Goal: Find specific page/section: Find specific page/section

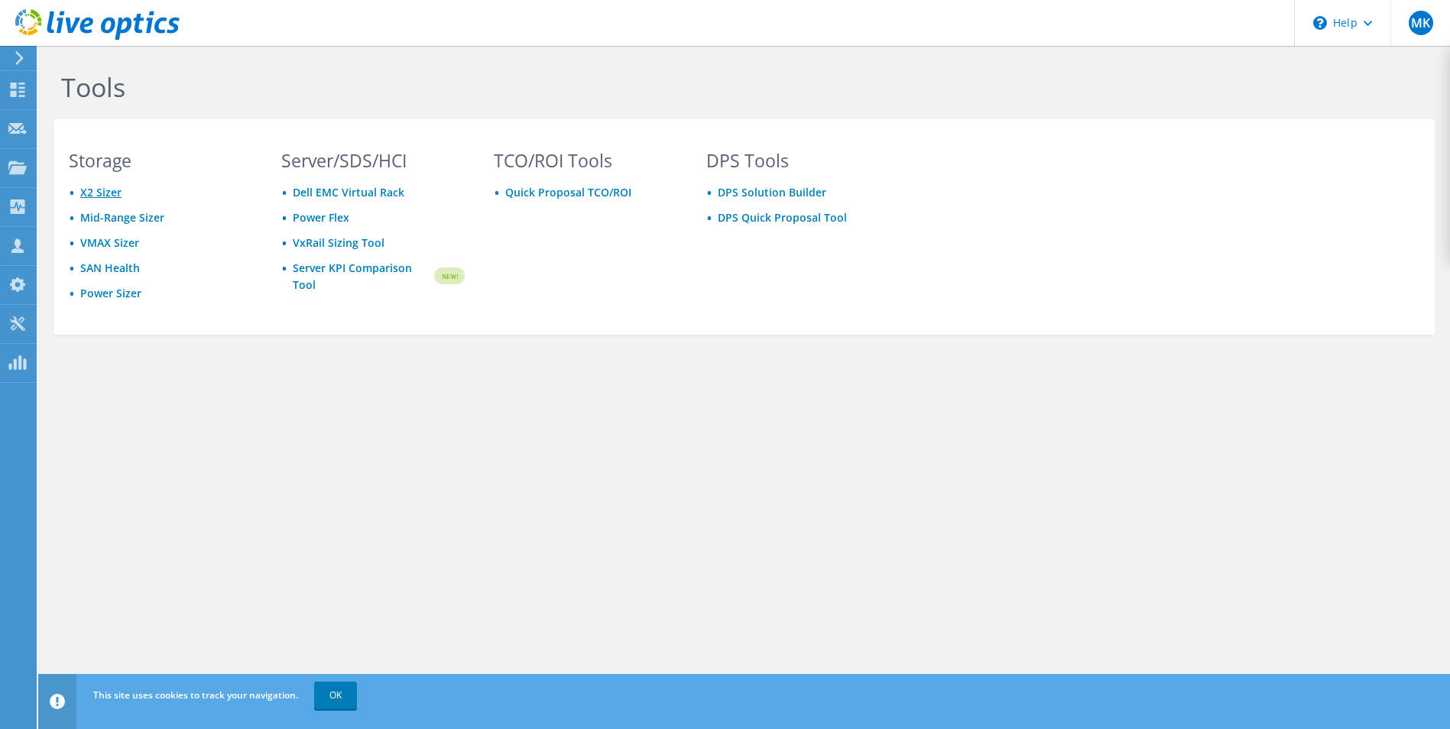
click at [104, 194] on link "X2 Sizer" at bounding box center [100, 192] width 41 height 15
click at [127, 216] on link "Mid-Range Sizer" at bounding box center [122, 217] width 84 height 15
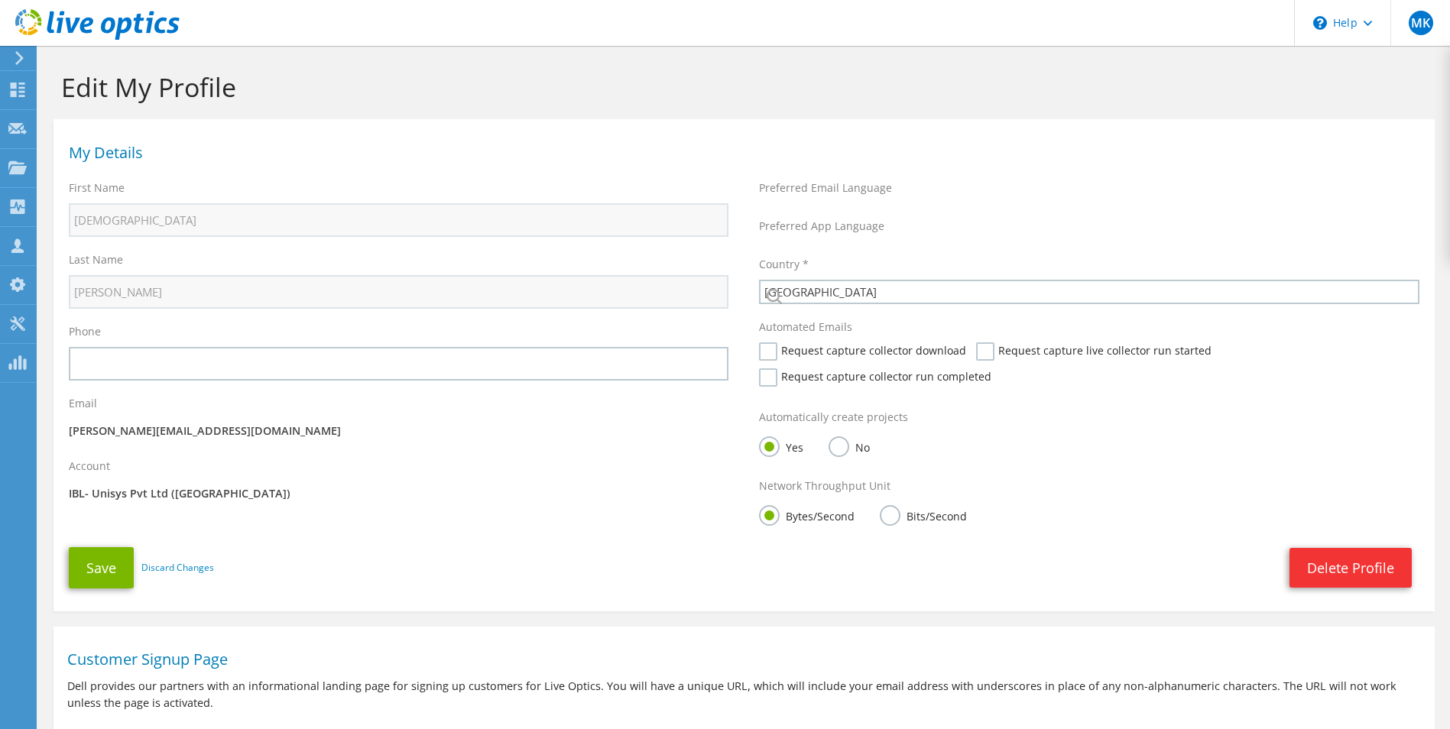
select select "172"
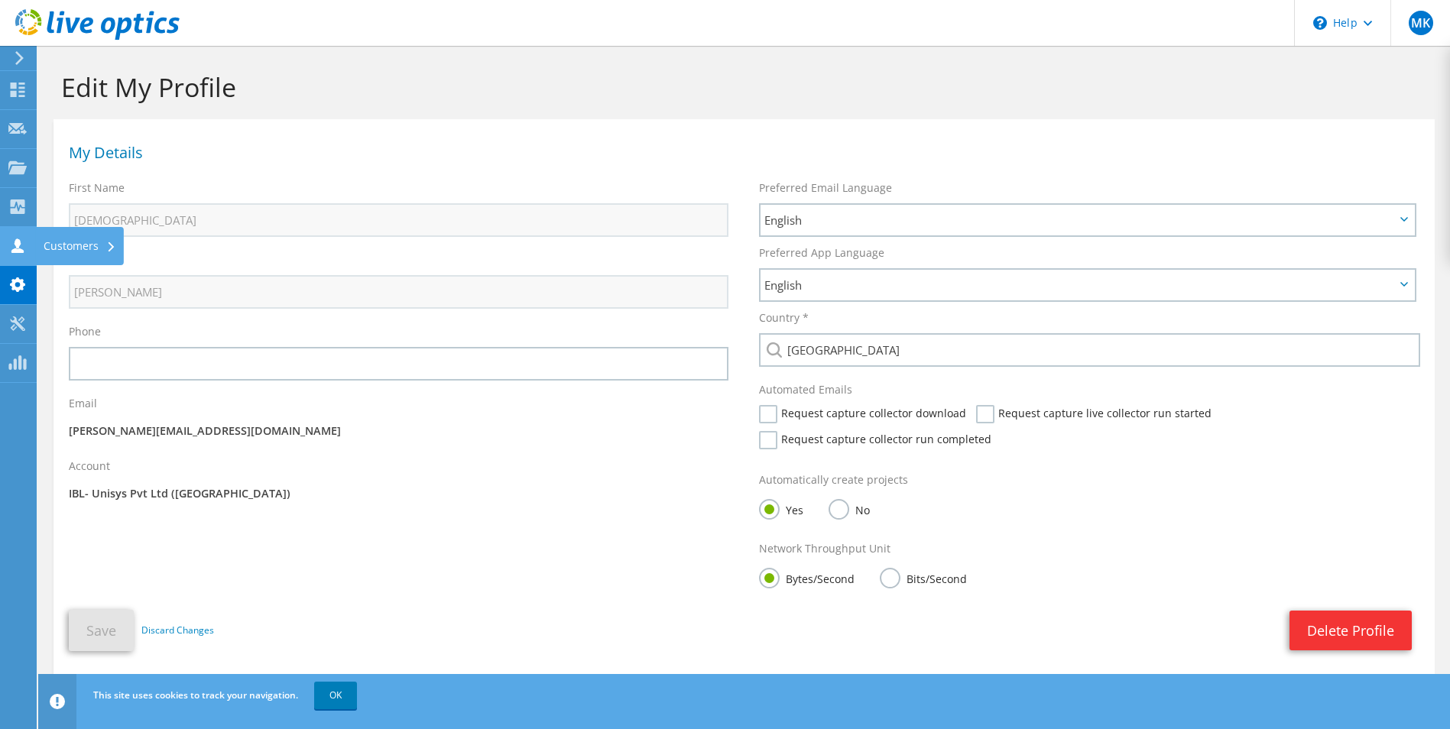
click at [18, 248] on icon at bounding box center [17, 246] width 18 height 15
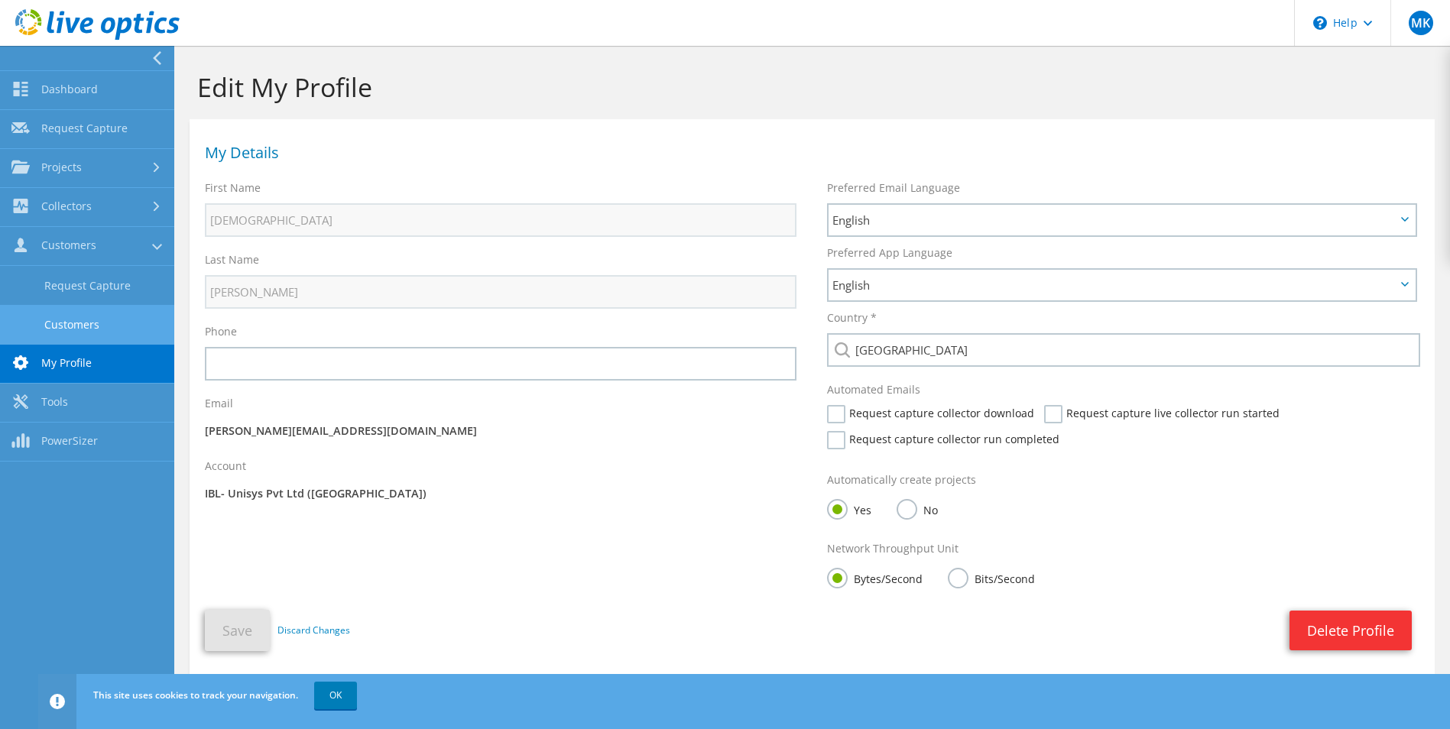
click at [88, 327] on link "Customers" at bounding box center [87, 324] width 174 height 39
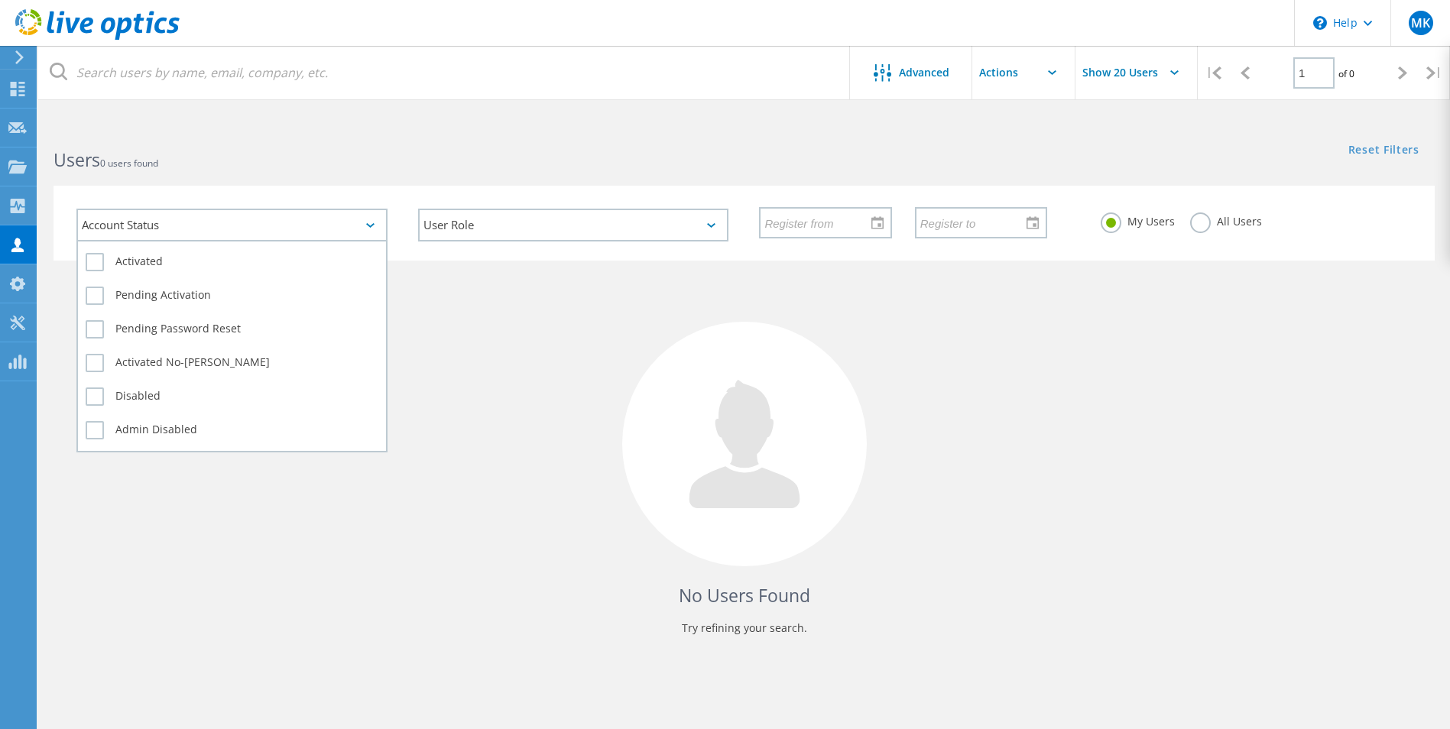
click at [372, 228] on div "Account Status" at bounding box center [231, 225] width 311 height 33
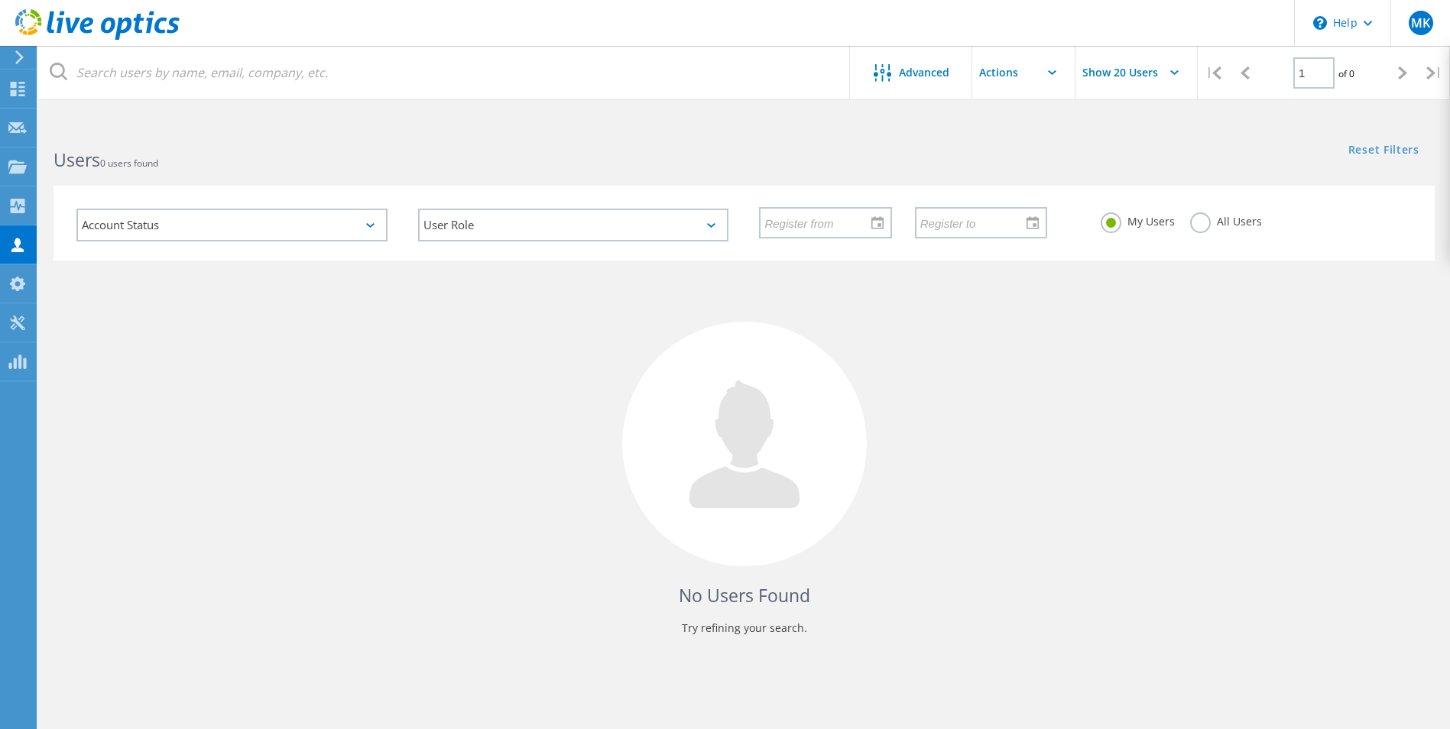
click at [1136, 343] on div "No Users Found Try refining your search." at bounding box center [745, 462] width 1382 height 403
click at [1201, 219] on label "All Users" at bounding box center [1226, 220] width 72 height 15
click at [0, 0] on input "All Users" at bounding box center [0, 0] width 0 height 0
click at [1249, 326] on div "No Users Found Try refining your search." at bounding box center [745, 462] width 1382 height 403
click at [677, 232] on div "User Role" at bounding box center [573, 225] width 311 height 33
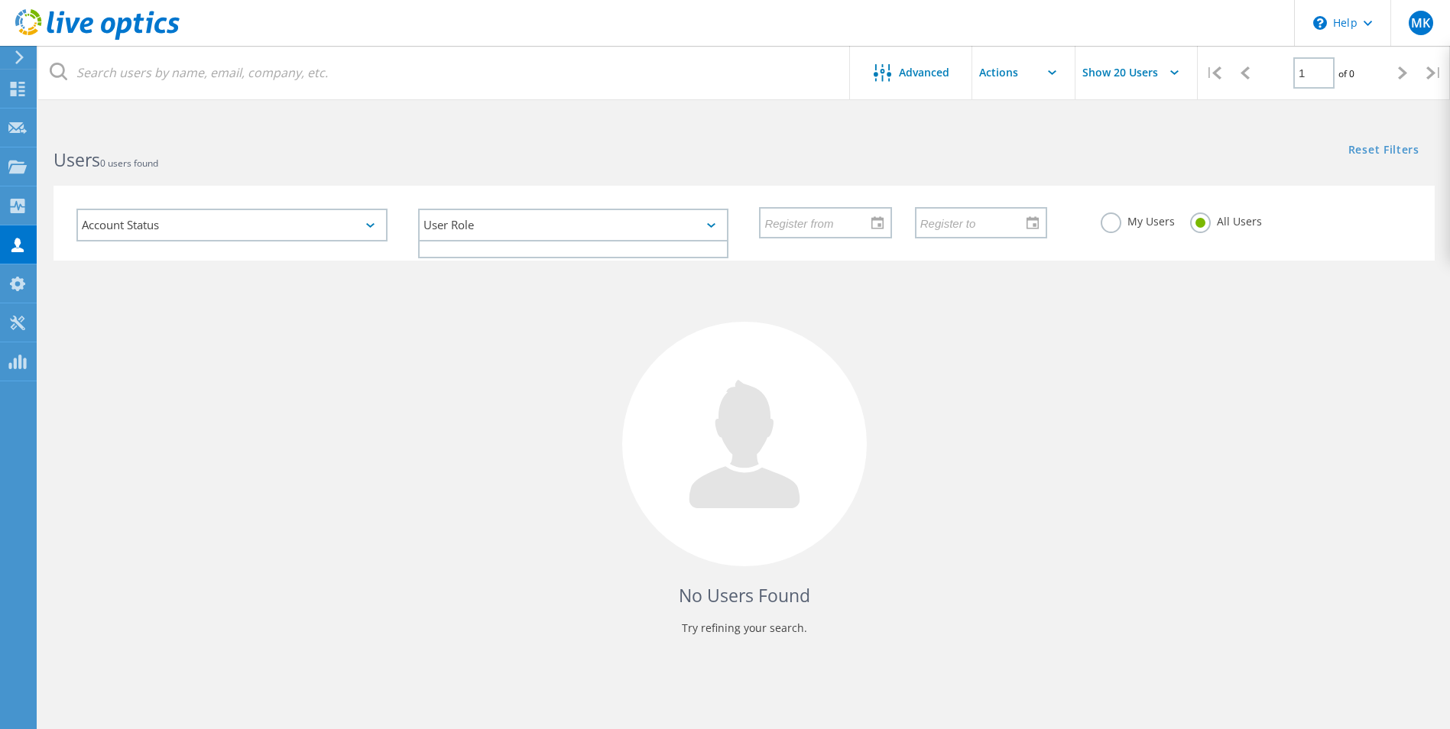
click at [683, 222] on div "User Role" at bounding box center [573, 225] width 311 height 33
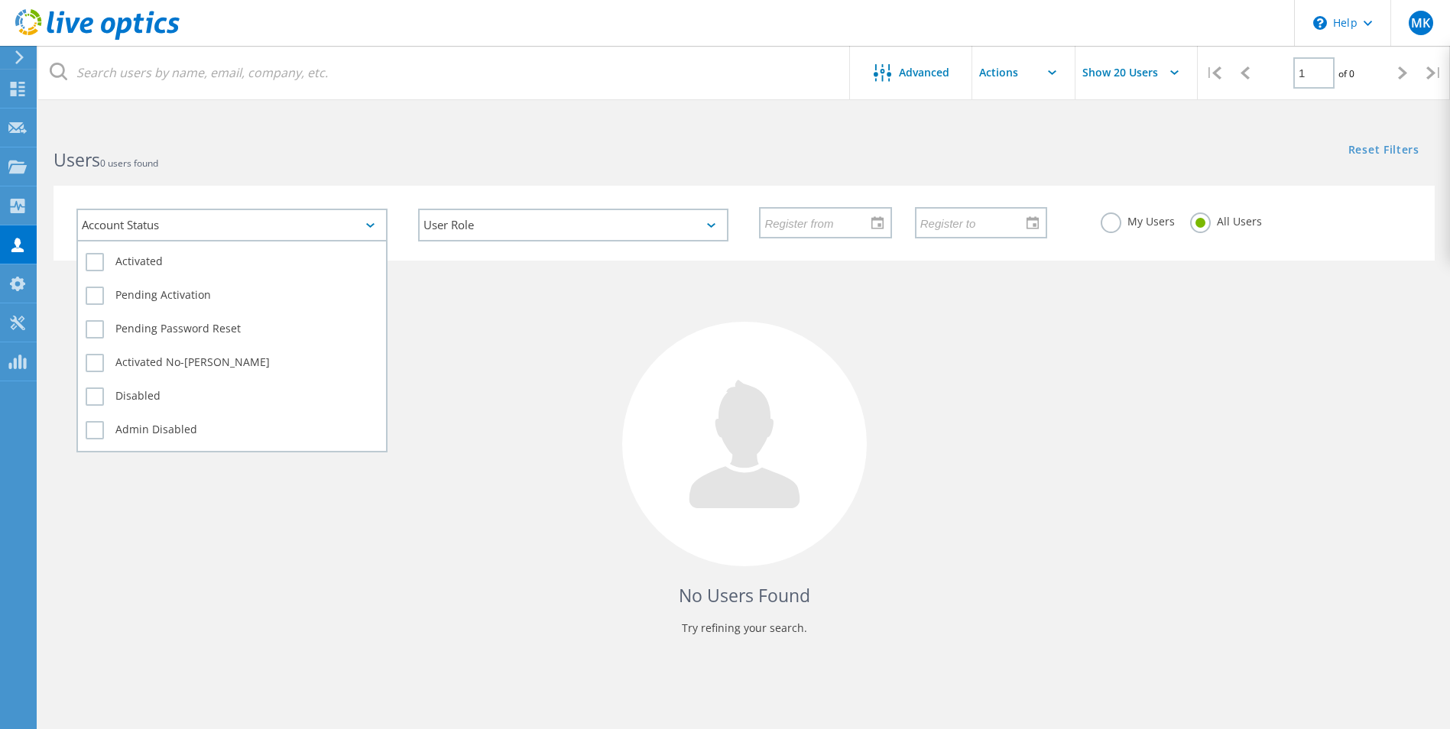
click at [349, 226] on div "Account Status" at bounding box center [231, 225] width 311 height 33
click at [345, 227] on div "Account Status" at bounding box center [231, 225] width 311 height 33
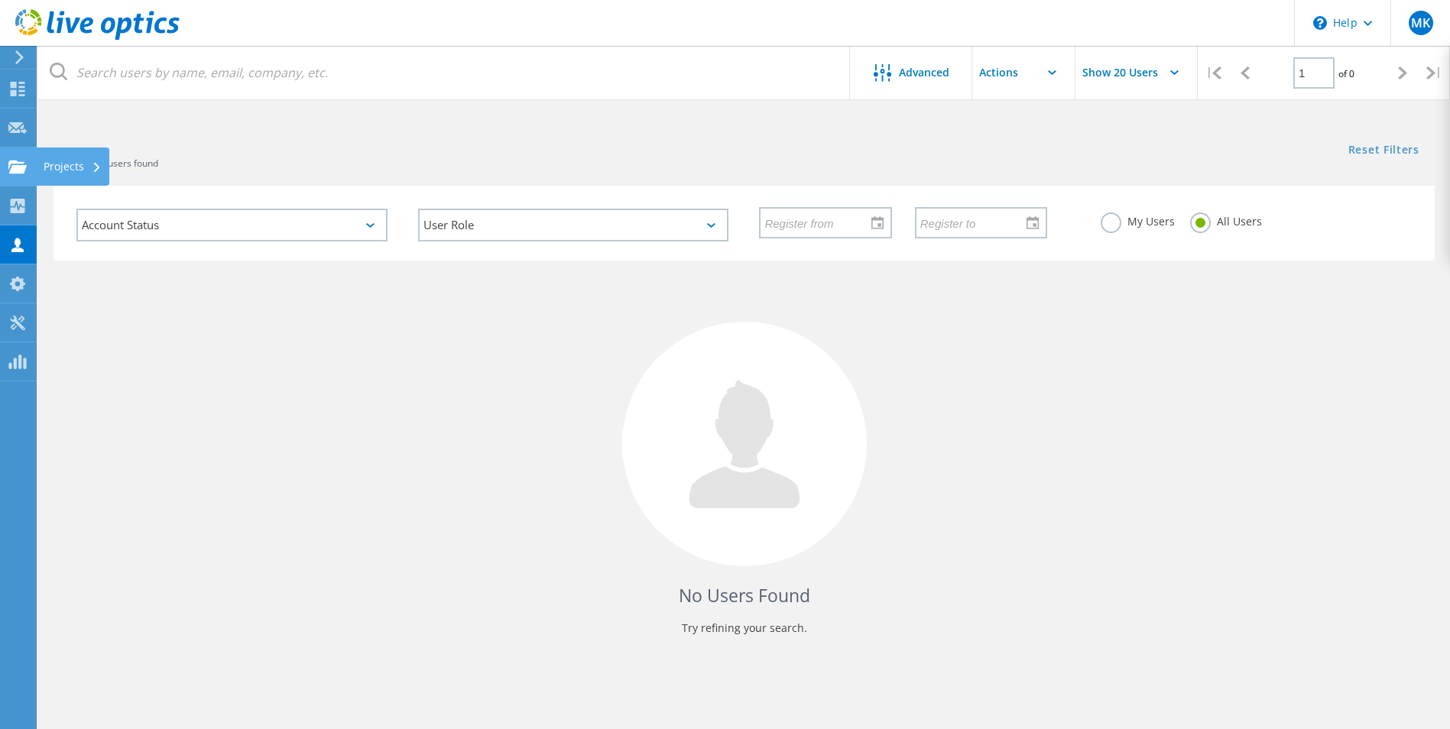
click at [13, 167] on use at bounding box center [17, 166] width 18 height 13
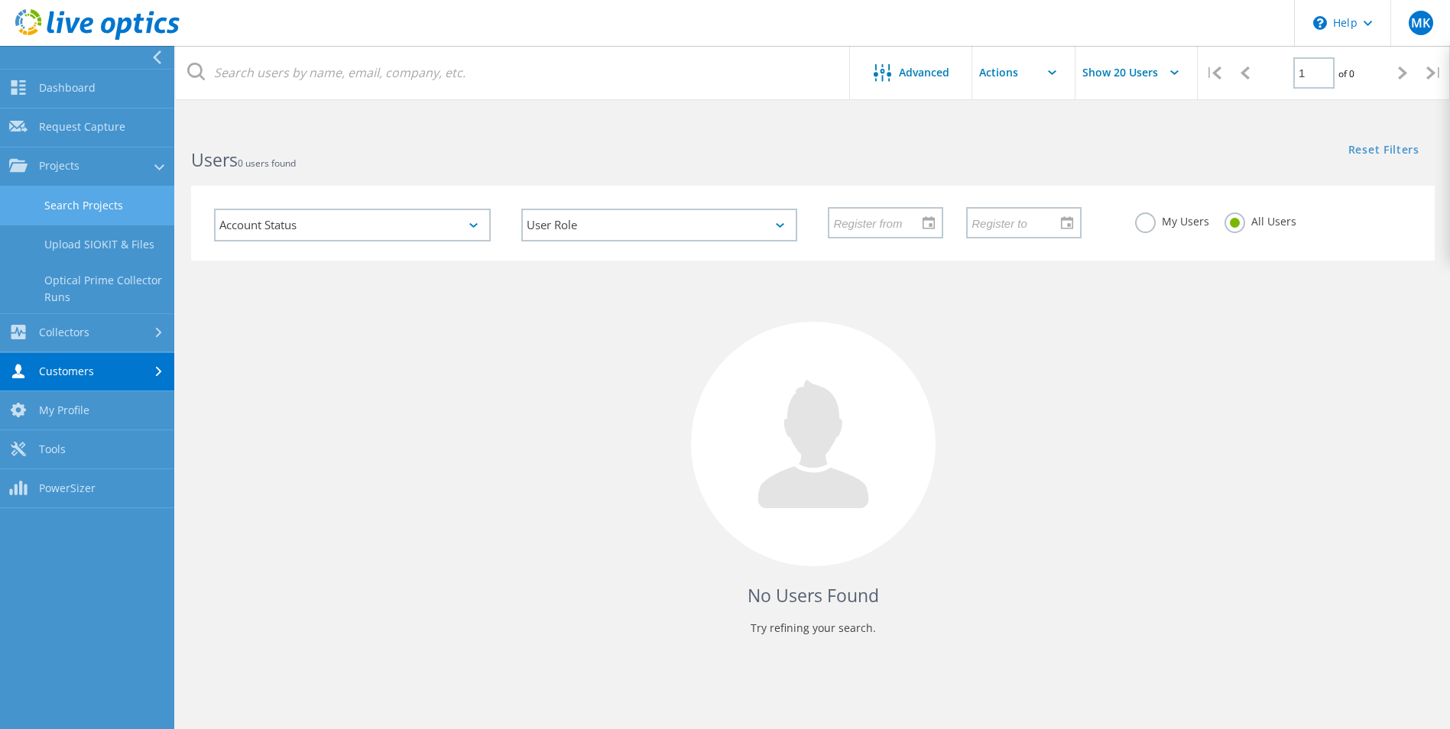
click at [107, 200] on link "Search Projects" at bounding box center [87, 206] width 174 height 39
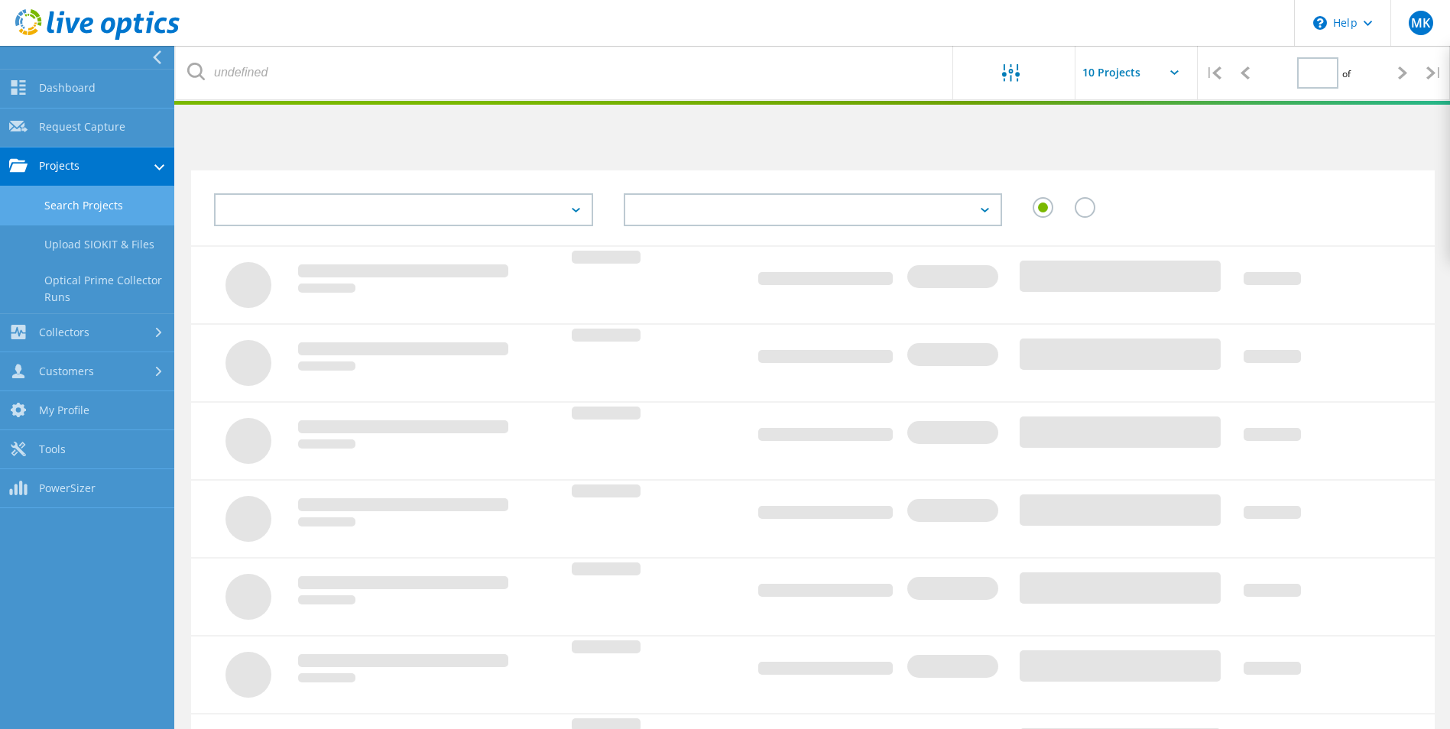
type input "1"
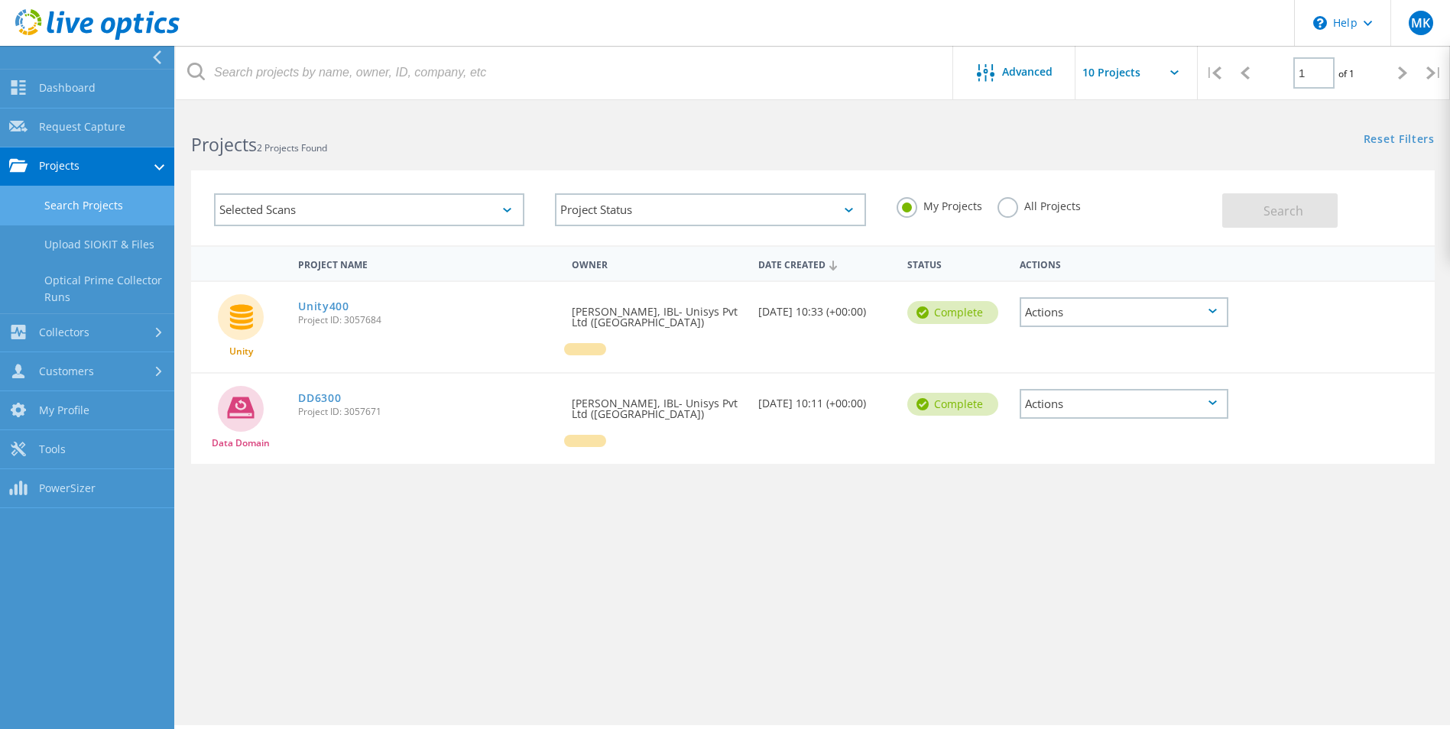
click at [500, 215] on div "Selected Scans" at bounding box center [369, 209] width 310 height 33
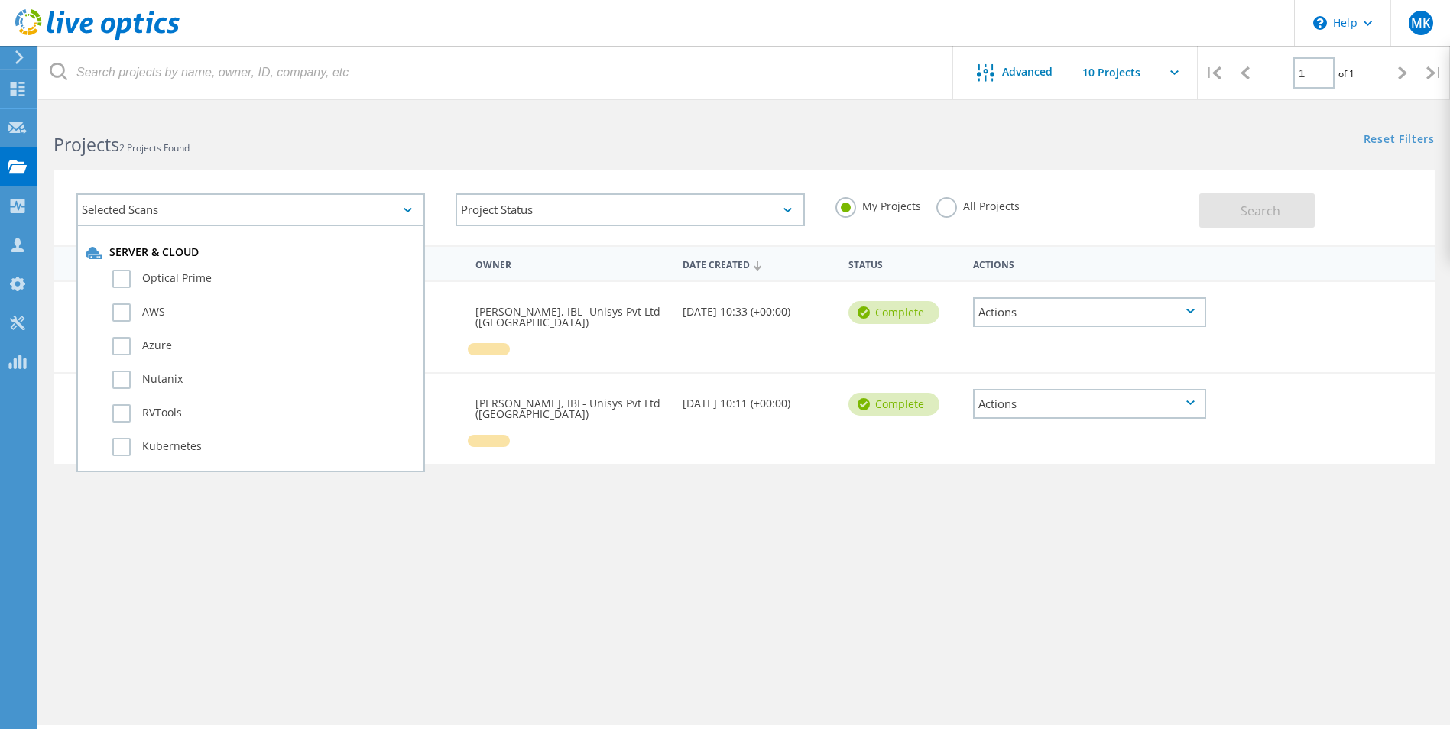
click at [995, 208] on label "All Projects" at bounding box center [978, 204] width 83 height 15
click at [0, 0] on input "All Projects" at bounding box center [0, 0] width 0 height 0
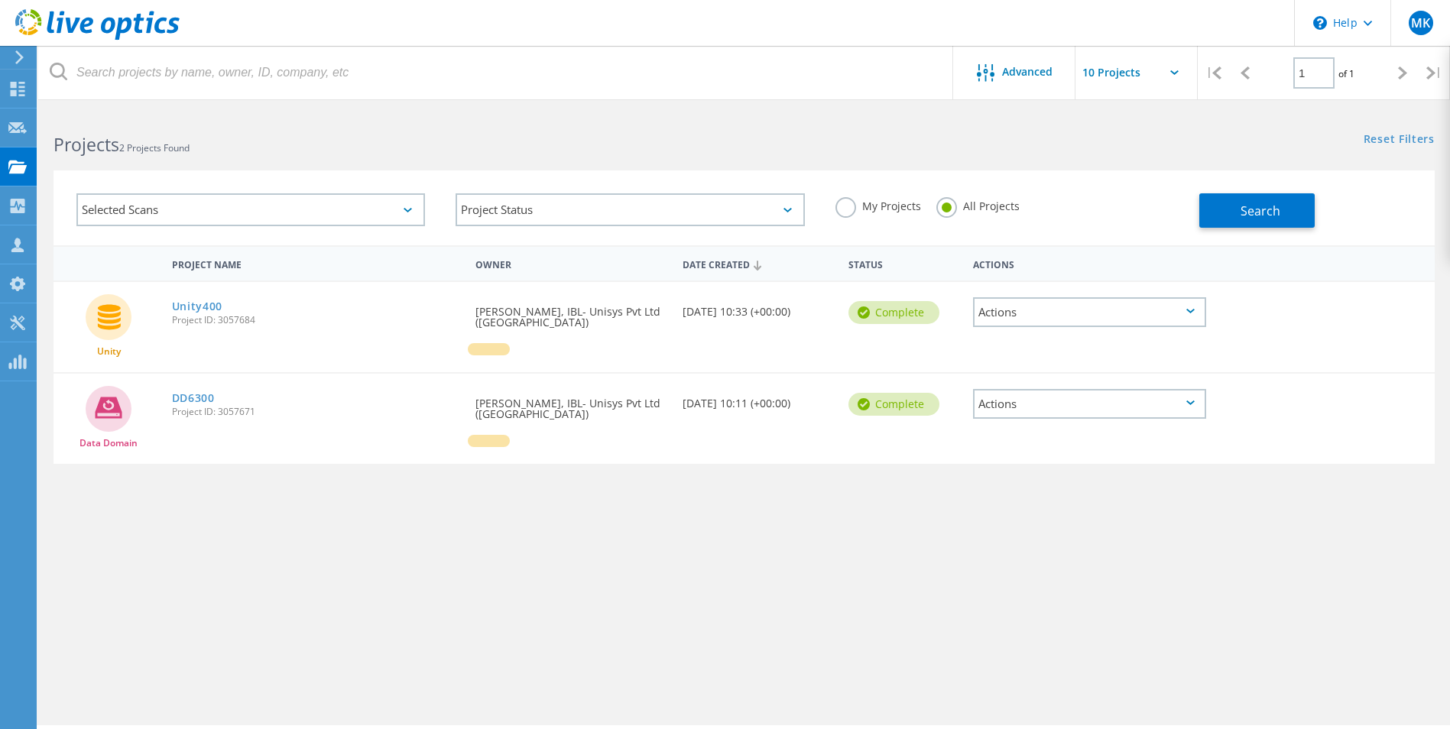
click at [851, 209] on label "My Projects" at bounding box center [879, 204] width 86 height 15
click at [0, 0] on input "My Projects" at bounding box center [0, 0] width 0 height 0
click at [960, 203] on label "All Projects" at bounding box center [978, 204] width 83 height 15
click at [0, 0] on input "All Projects" at bounding box center [0, 0] width 0 height 0
click at [1294, 212] on button "Search" at bounding box center [1257, 210] width 115 height 34
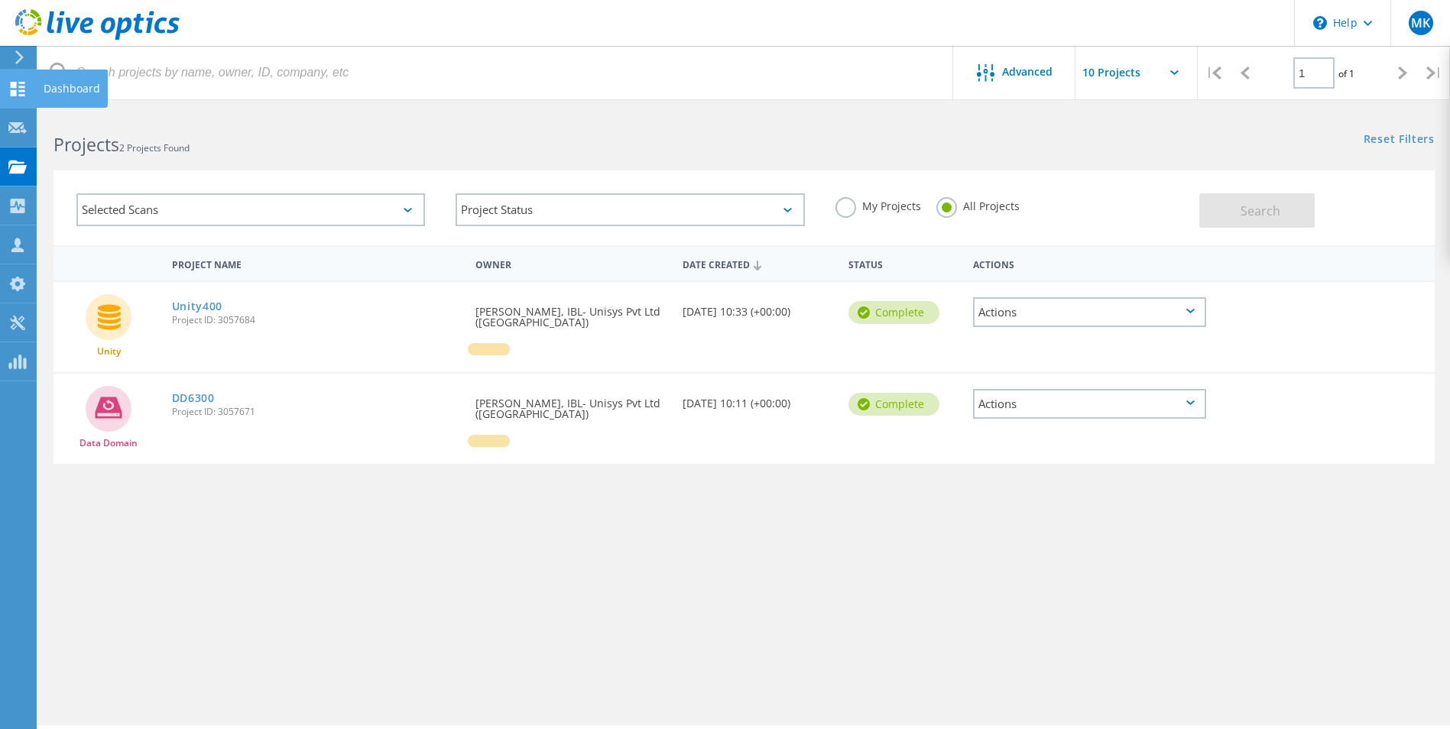
click at [10, 89] on icon at bounding box center [17, 89] width 18 height 15
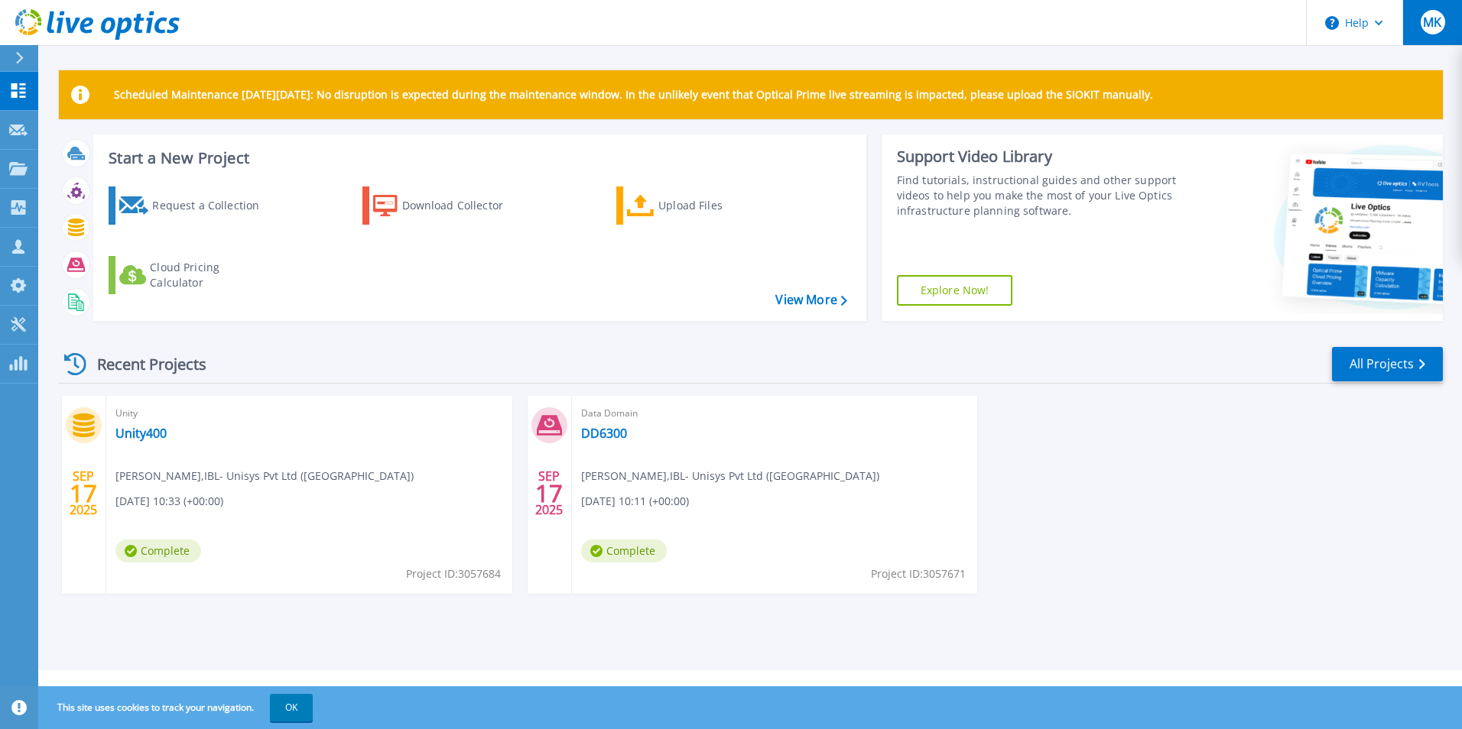
click at [1437, 21] on span "MK" at bounding box center [1432, 22] width 18 height 12
